Goal: Task Accomplishment & Management: Use online tool/utility

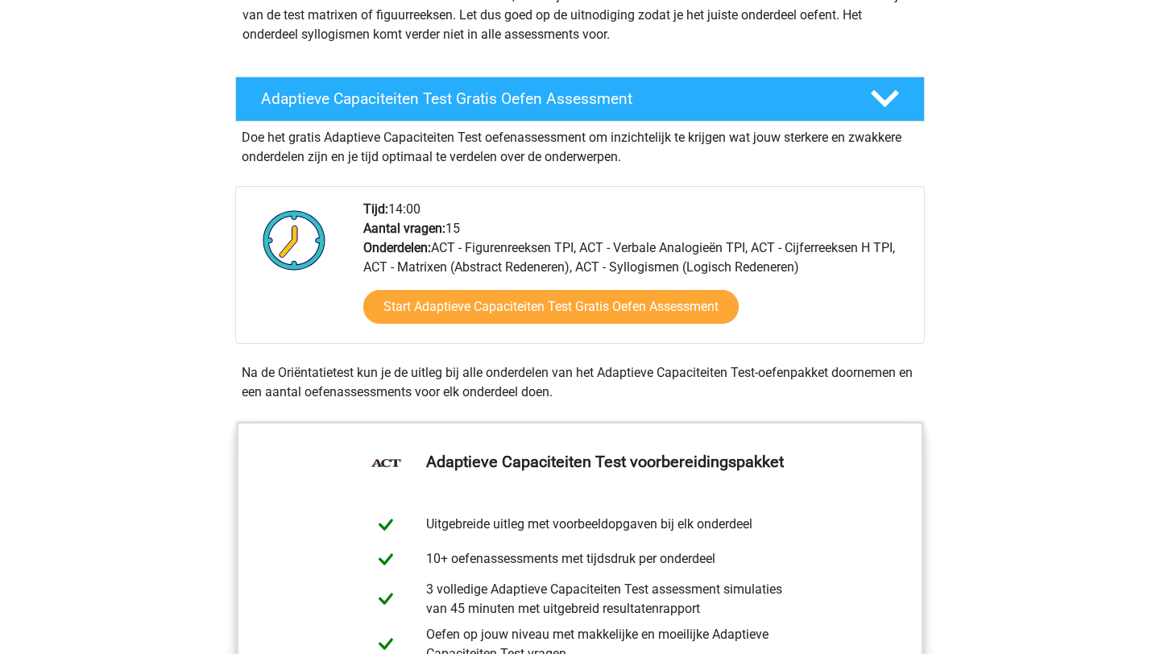
scroll to position [228, 0]
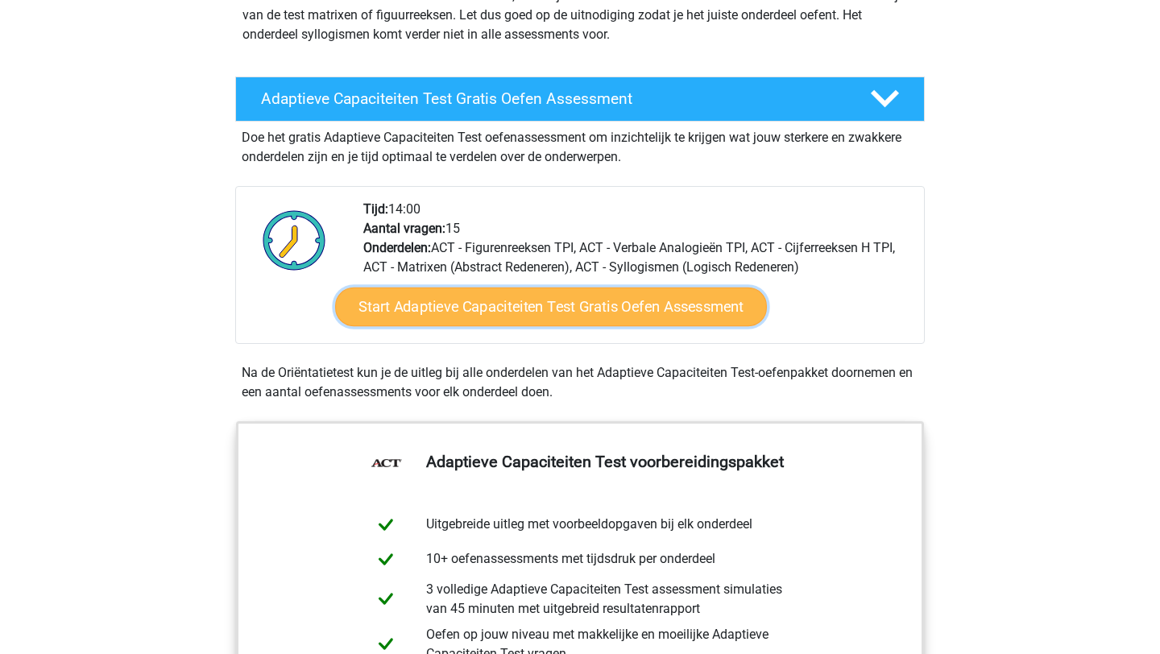
click at [650, 312] on link "Start Adaptieve Capaciteiten Test Gratis Oefen Assessment" at bounding box center [551, 306] width 432 height 39
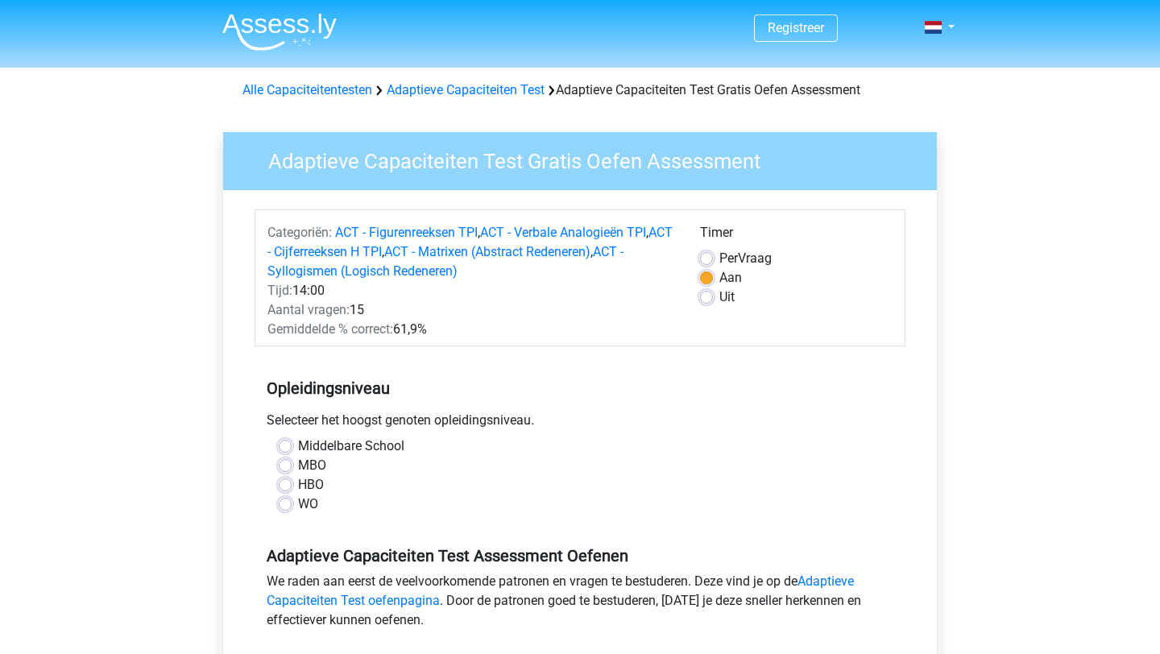
click at [298, 502] on label "WO" at bounding box center [308, 503] width 20 height 19
click at [287, 502] on input "WO" at bounding box center [285, 502] width 13 height 16
radio input "true"
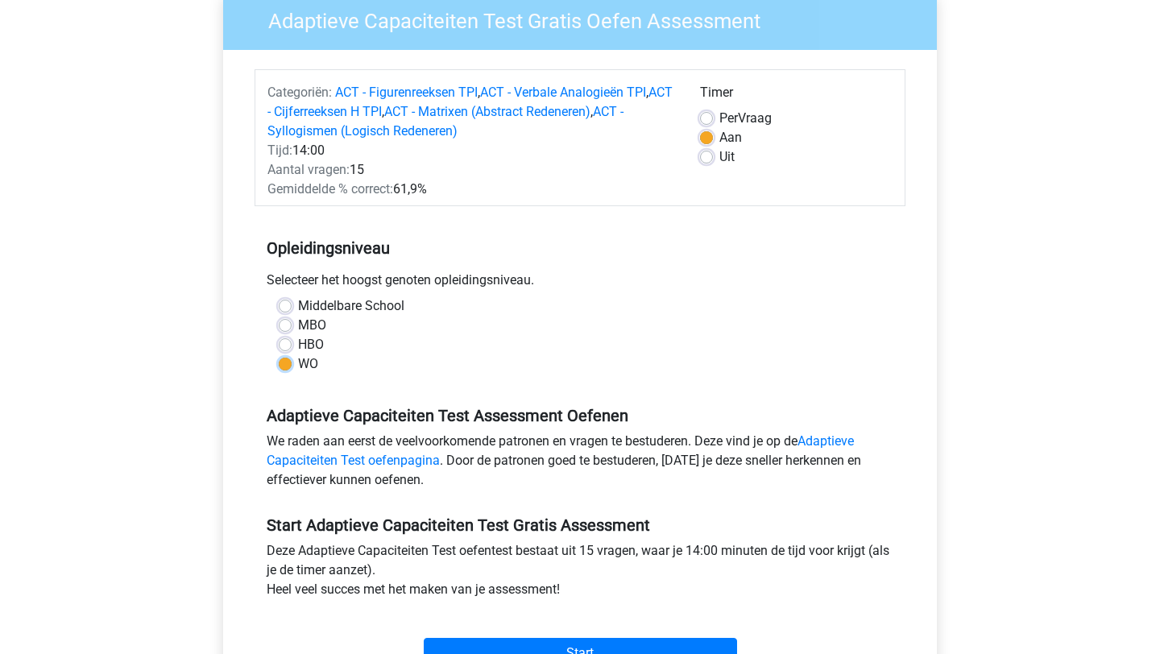
scroll to position [502, 0]
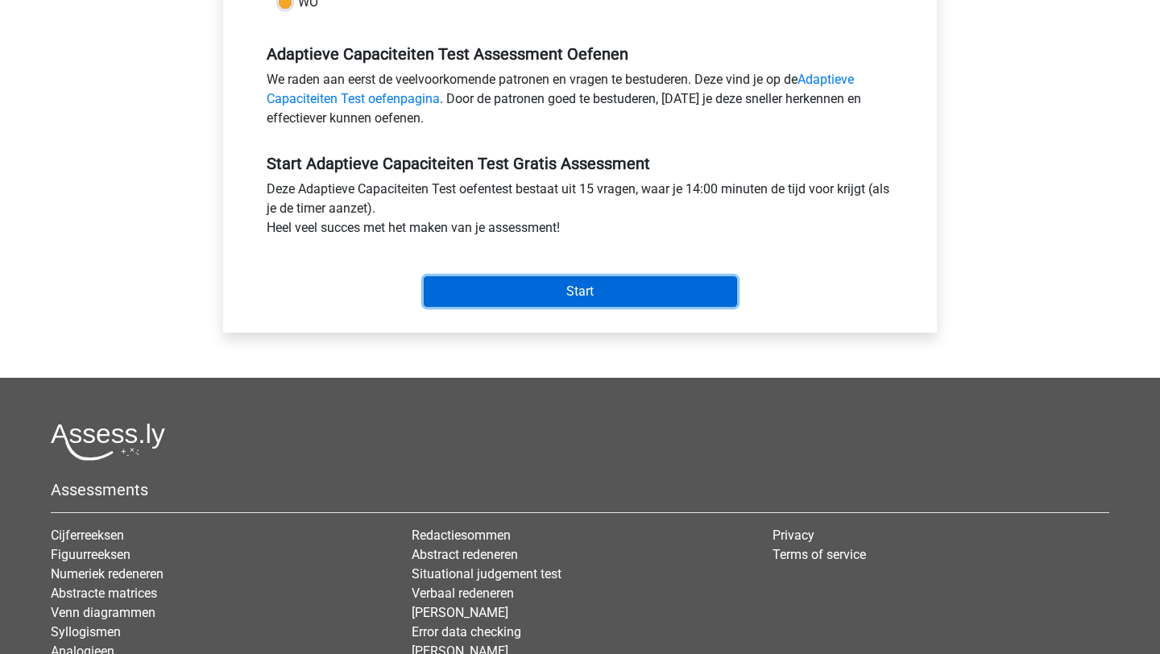
click at [573, 279] on input "Start" at bounding box center [580, 291] width 313 height 31
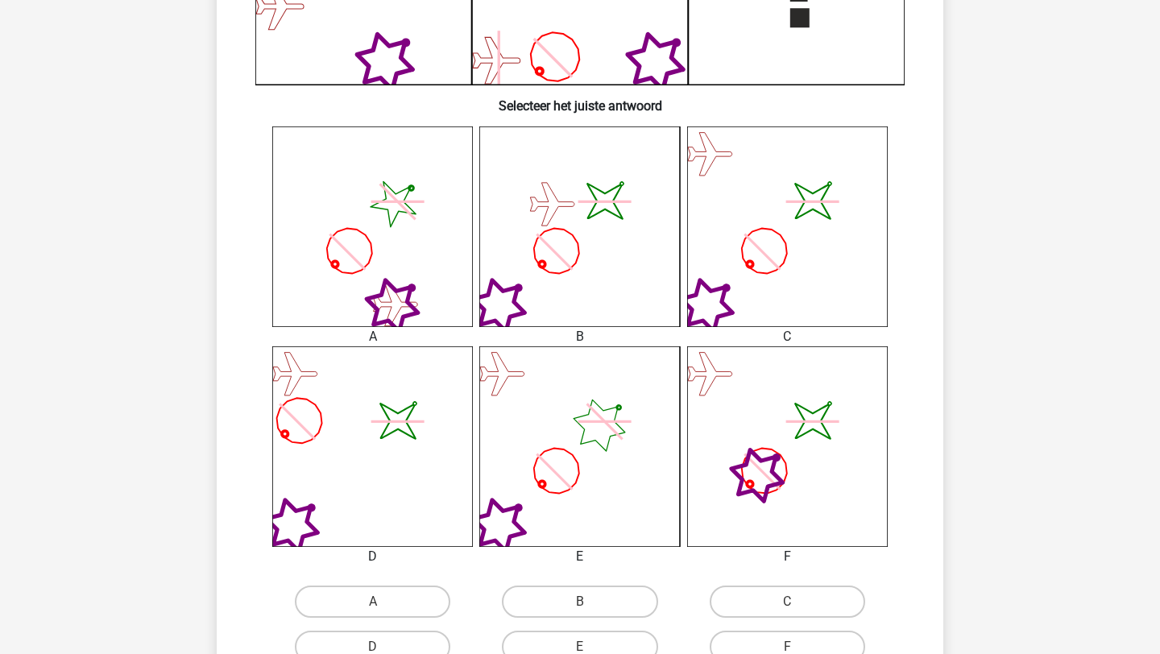
scroll to position [528, 0]
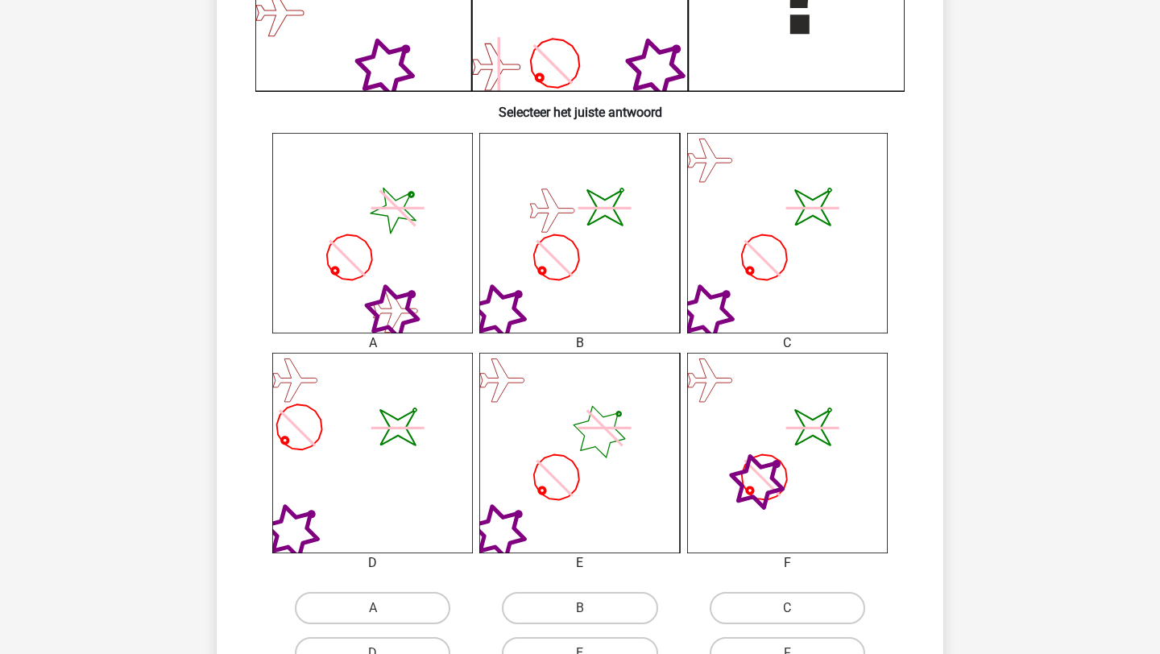
click at [382, 286] on icon at bounding box center [350, 257] width 64 height 64
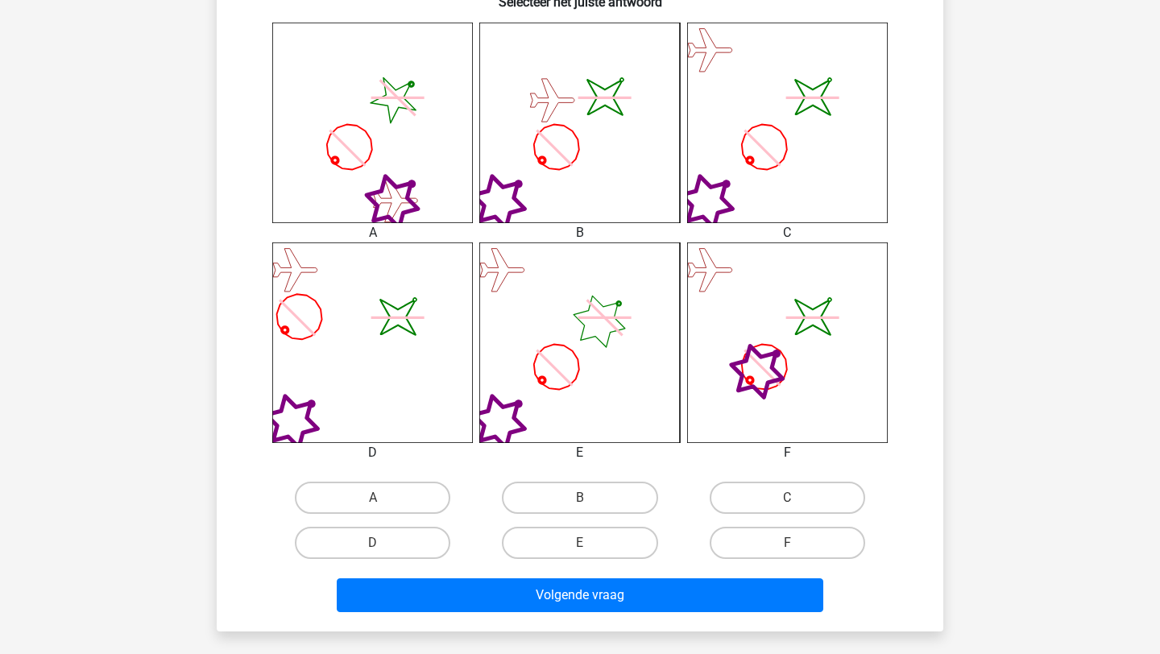
scroll to position [644, 0]
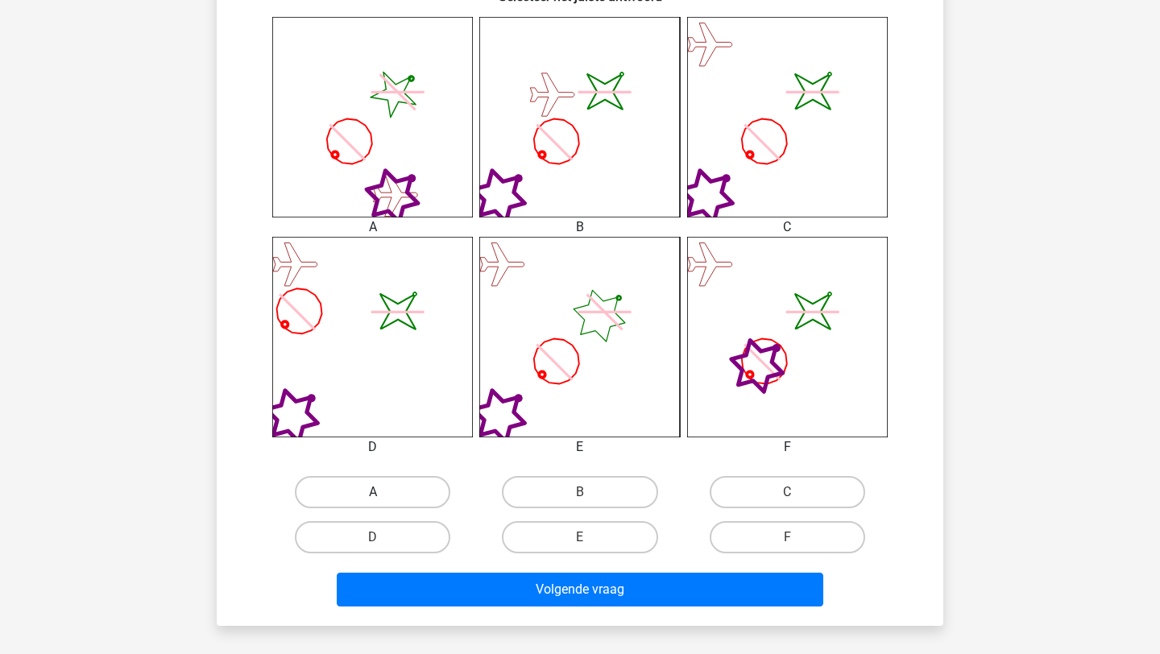
click at [369, 498] on label "A" at bounding box center [372, 492] width 155 height 32
click at [373, 498] on input "A" at bounding box center [378, 497] width 10 height 10
radio input "true"
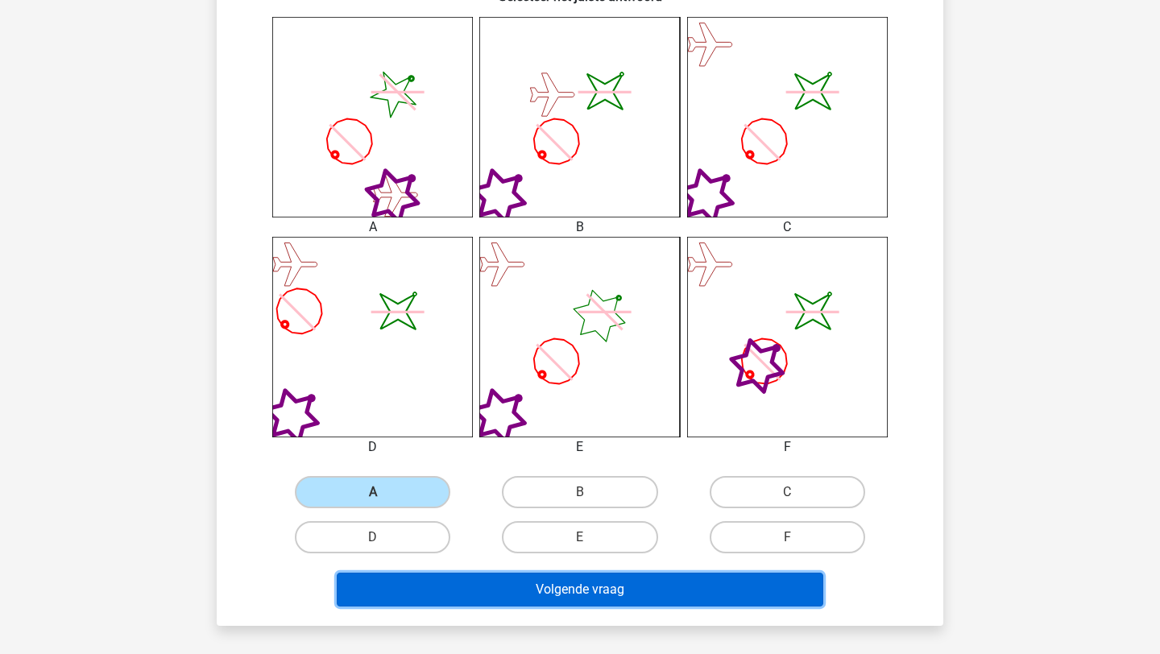
click at [518, 573] on button "Volgende vraag" at bounding box center [580, 590] width 487 height 34
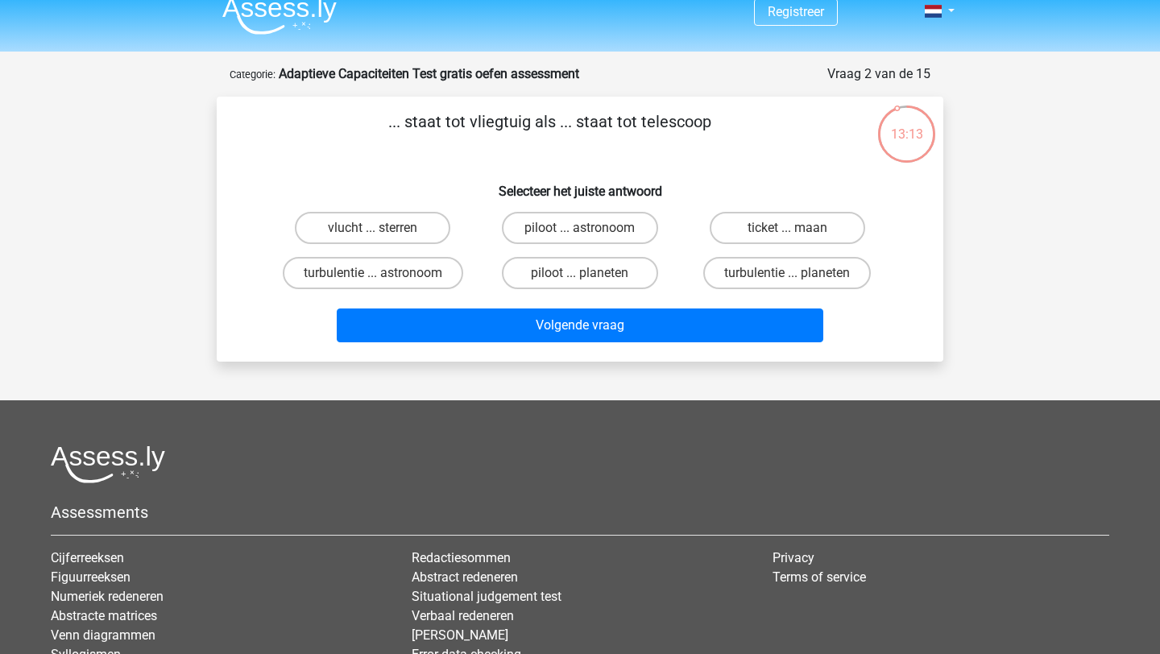
scroll to position [0, 0]
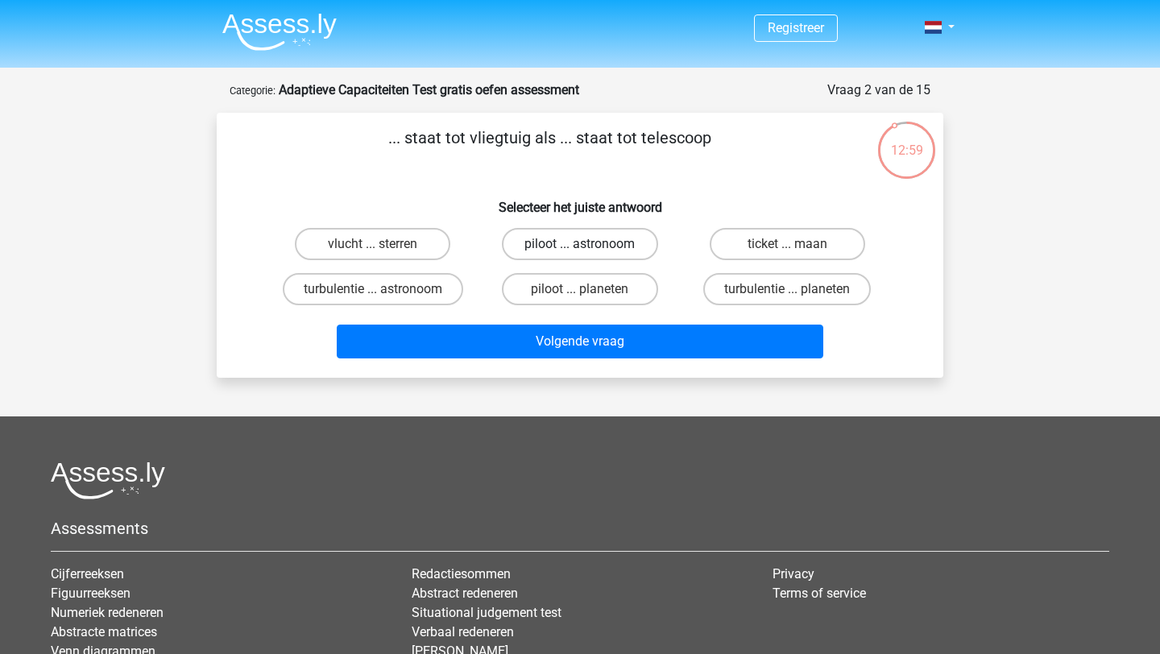
click at [576, 255] on label "piloot ... astronoom" at bounding box center [579, 244] width 155 height 32
click at [580, 254] on input "piloot ... astronoom" at bounding box center [585, 249] width 10 height 10
radio input "true"
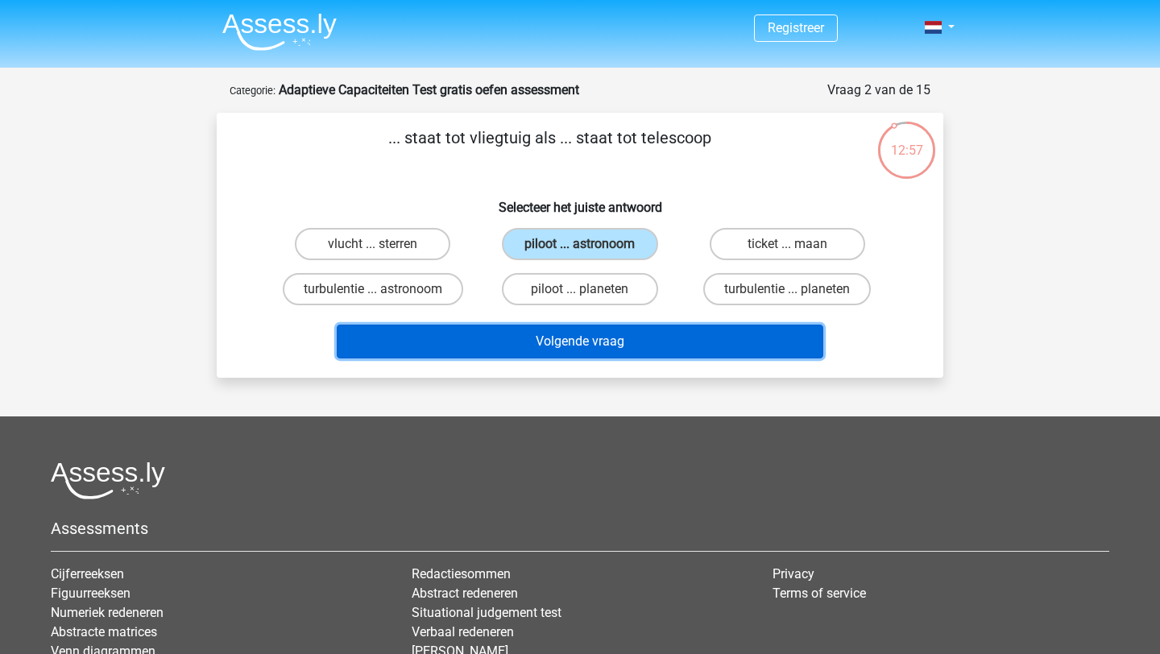
click at [560, 338] on button "Volgende vraag" at bounding box center [580, 342] width 487 height 34
